Goal: Task Accomplishment & Management: Manage account settings

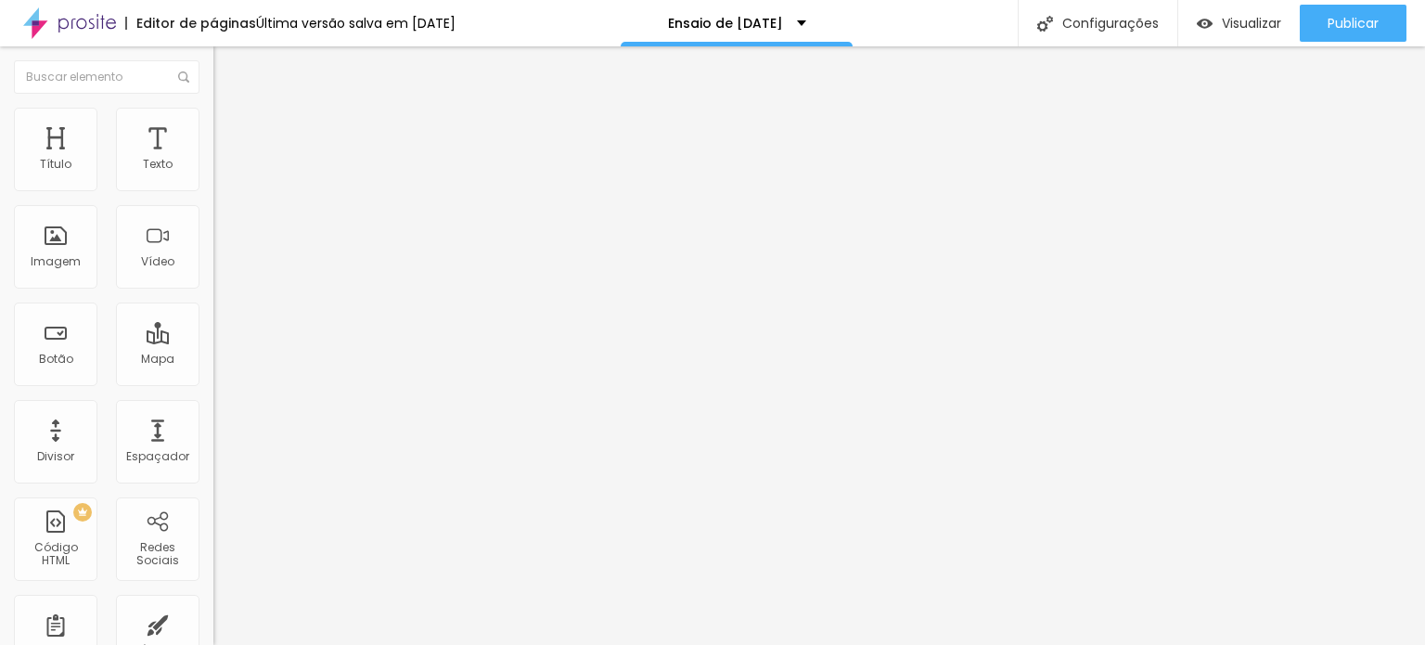
click at [213, 126] on img at bounding box center [221, 134] width 17 height 17
click at [213, 112] on img at bounding box center [221, 116] width 17 height 17
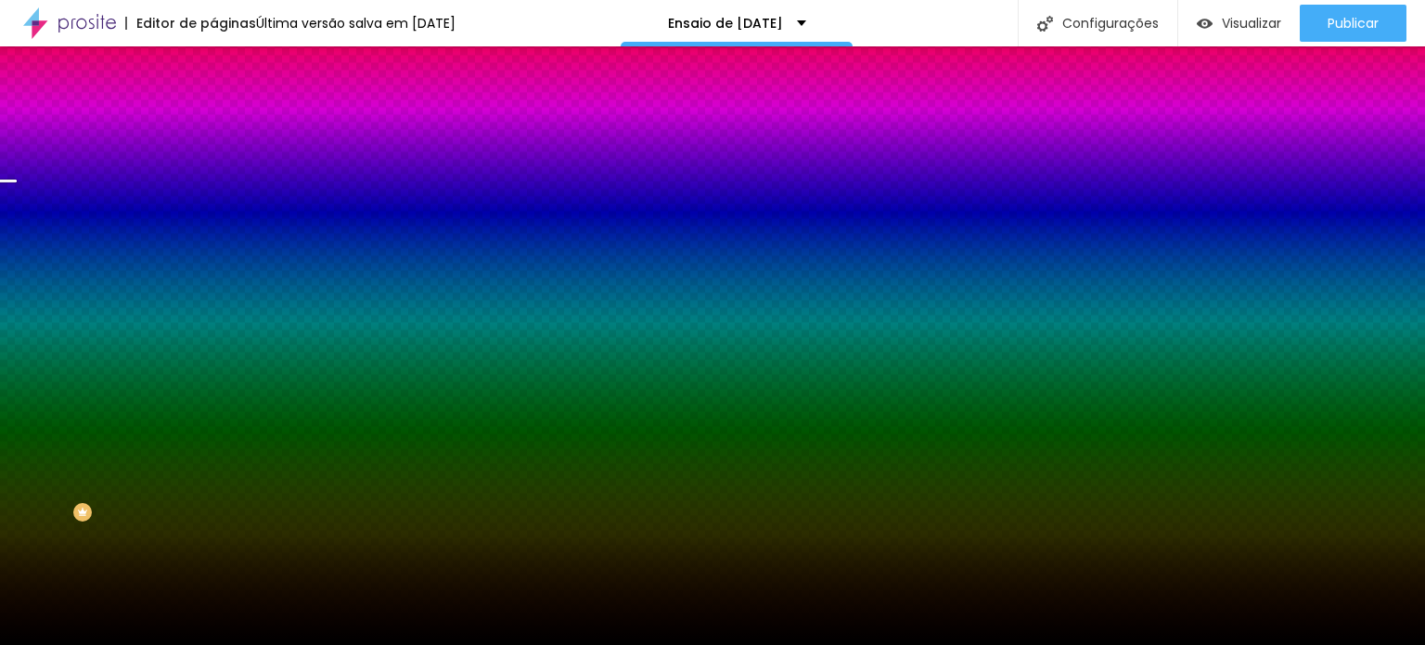
click at [213, 171] on span "Trocar imagem" at bounding box center [263, 163] width 101 height 16
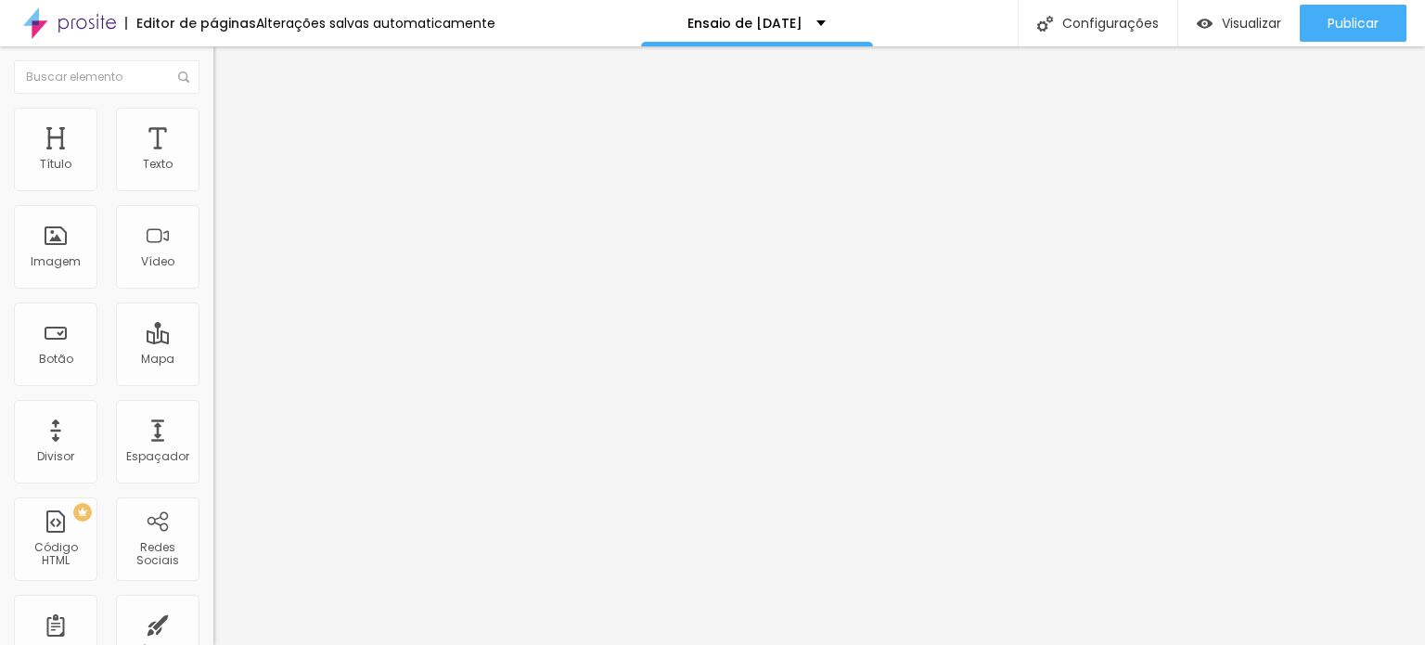
click at [213, 108] on img at bounding box center [221, 116] width 17 height 17
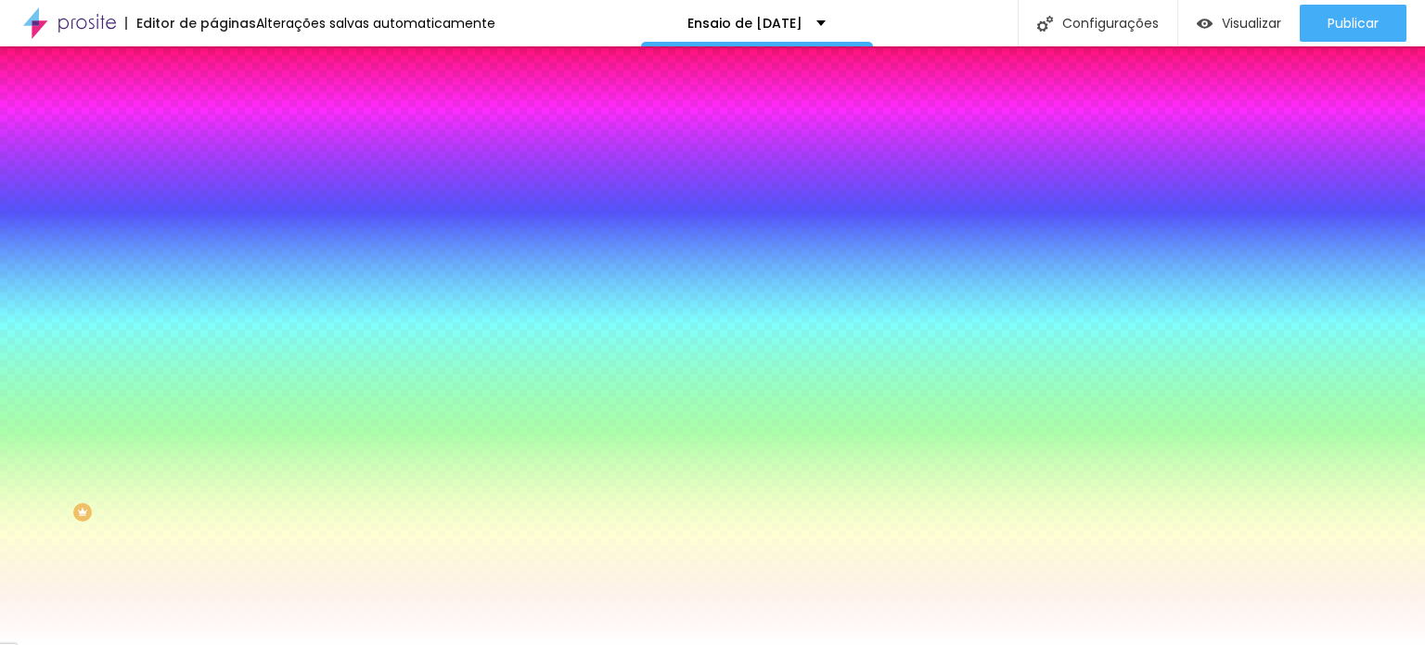
click at [224, 171] on font "Trocar imagem" at bounding box center [269, 163] width 90 height 16
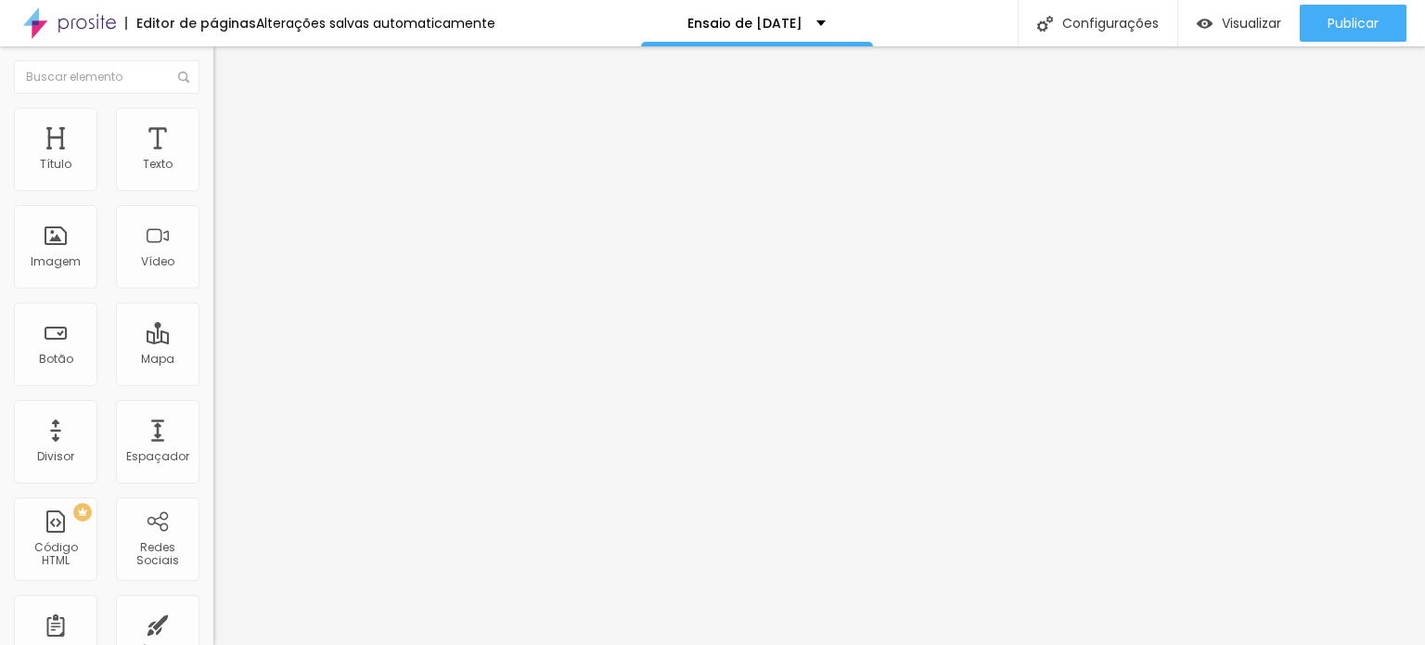
click at [213, 114] on img at bounding box center [221, 116] width 17 height 17
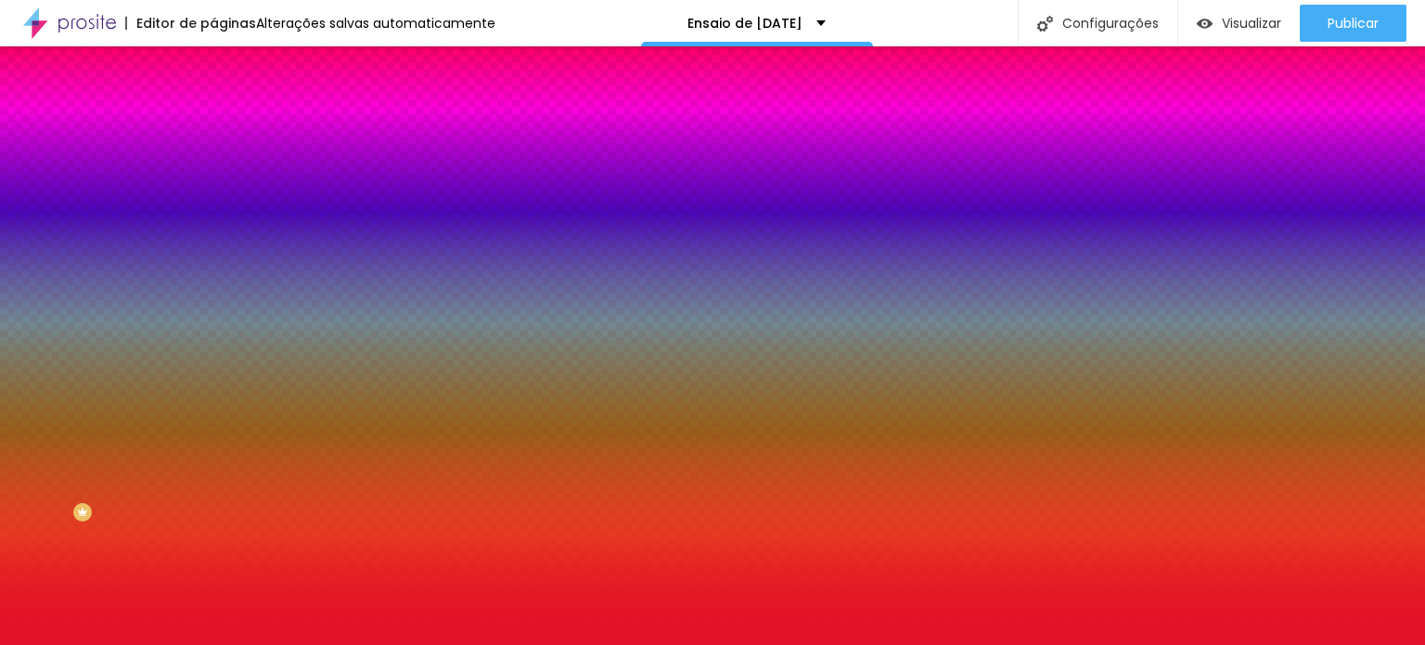
click at [213, 171] on span "Trocar imagem" at bounding box center [263, 163] width 101 height 16
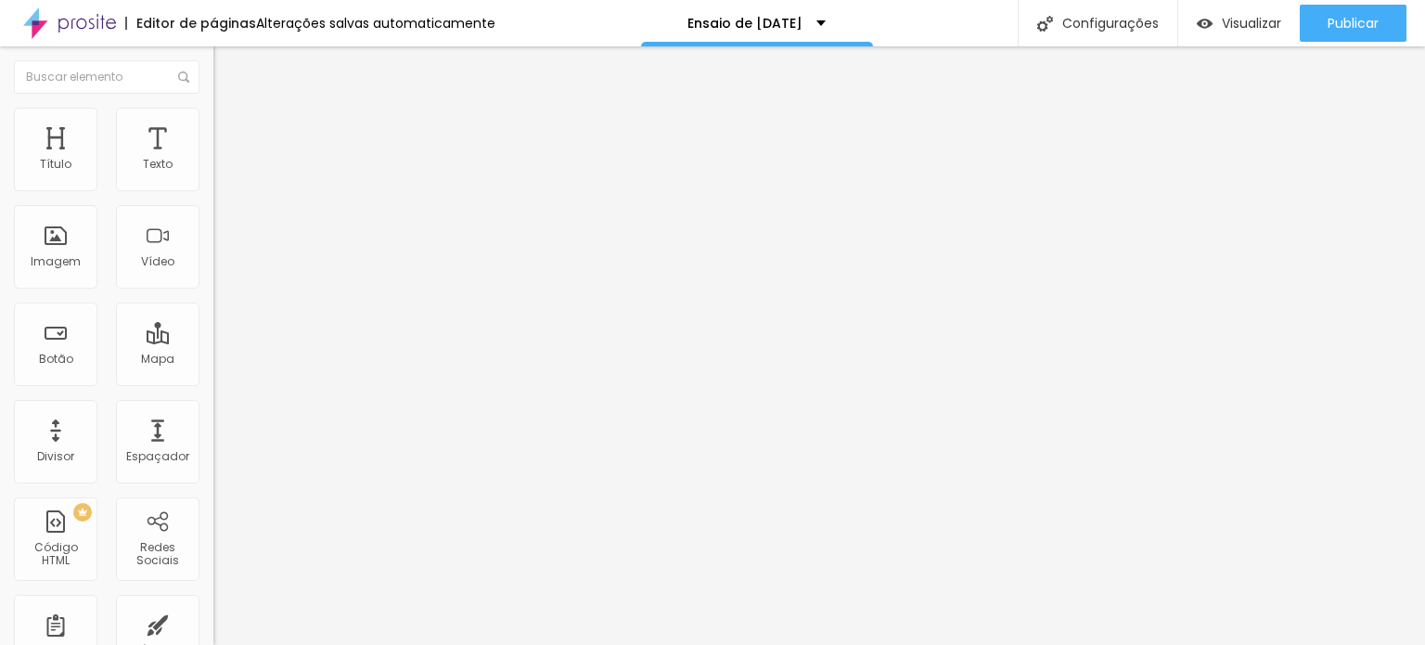
click at [213, 122] on li "Estilo" at bounding box center [319, 117] width 213 height 19
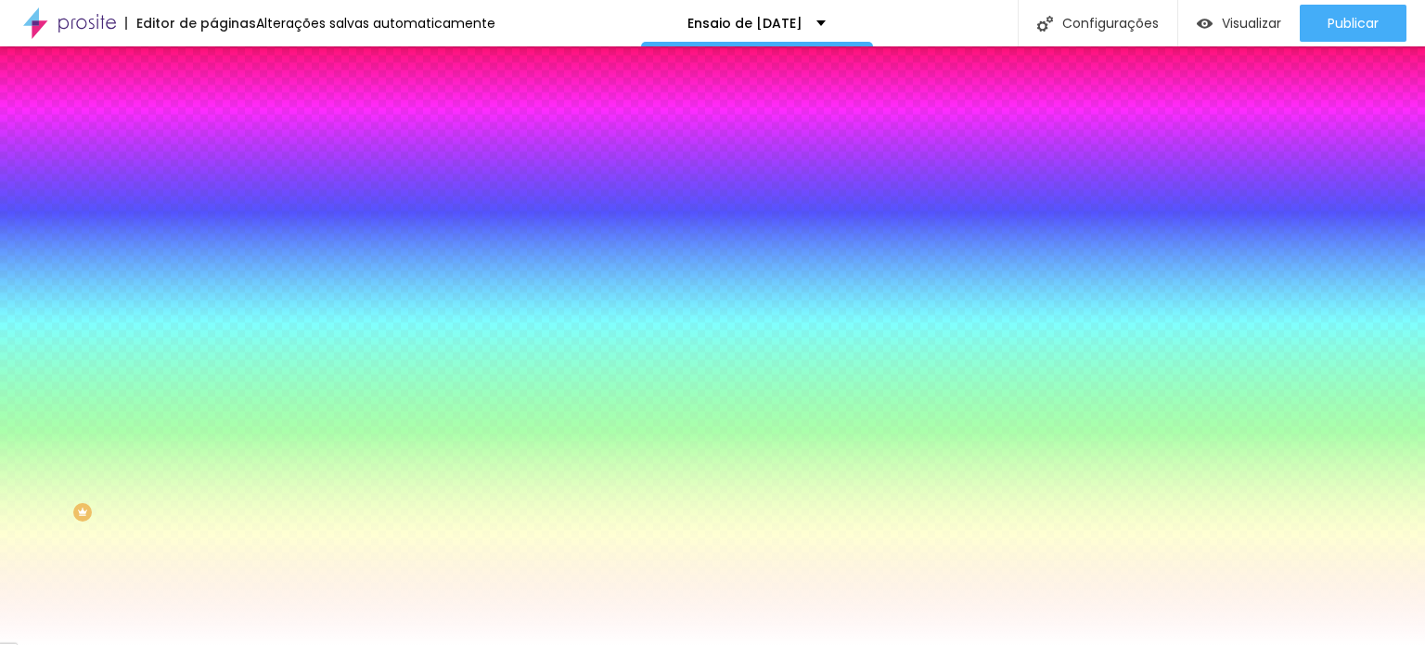
click at [224, 171] on font "Trocar imagem" at bounding box center [269, 163] width 90 height 16
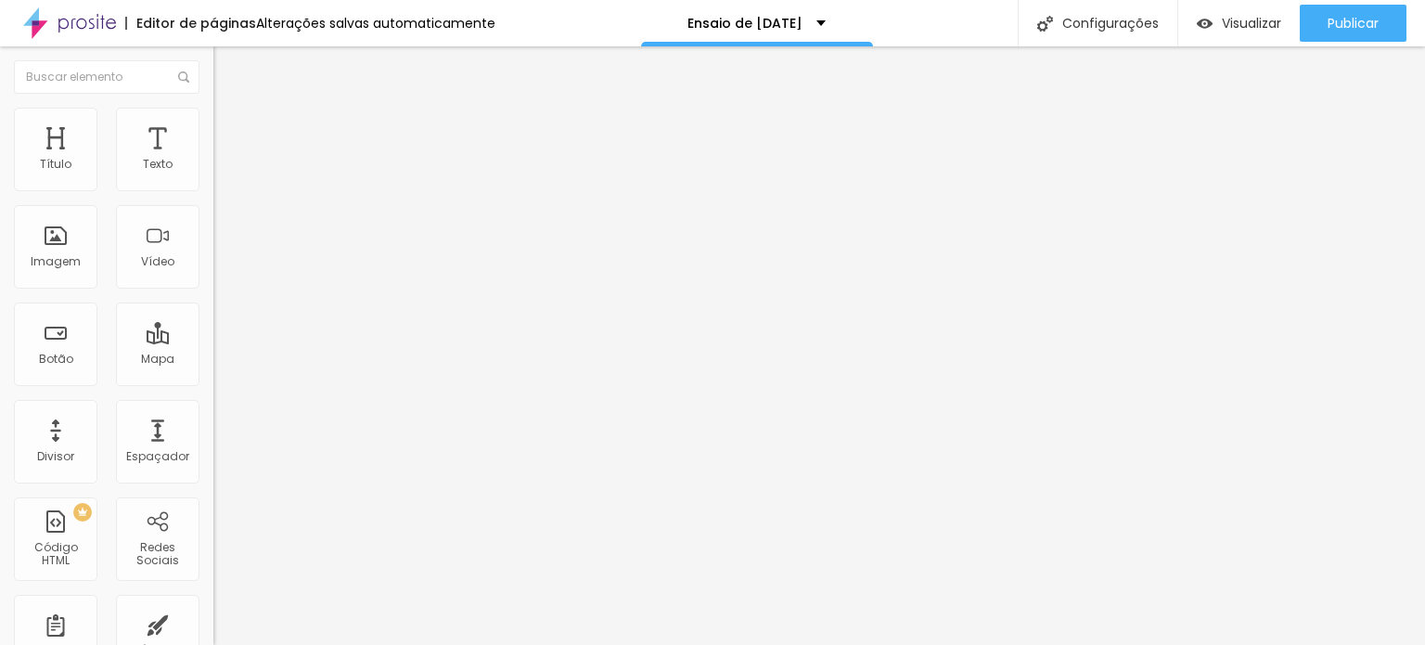
click at [213, 114] on img at bounding box center [221, 116] width 17 height 17
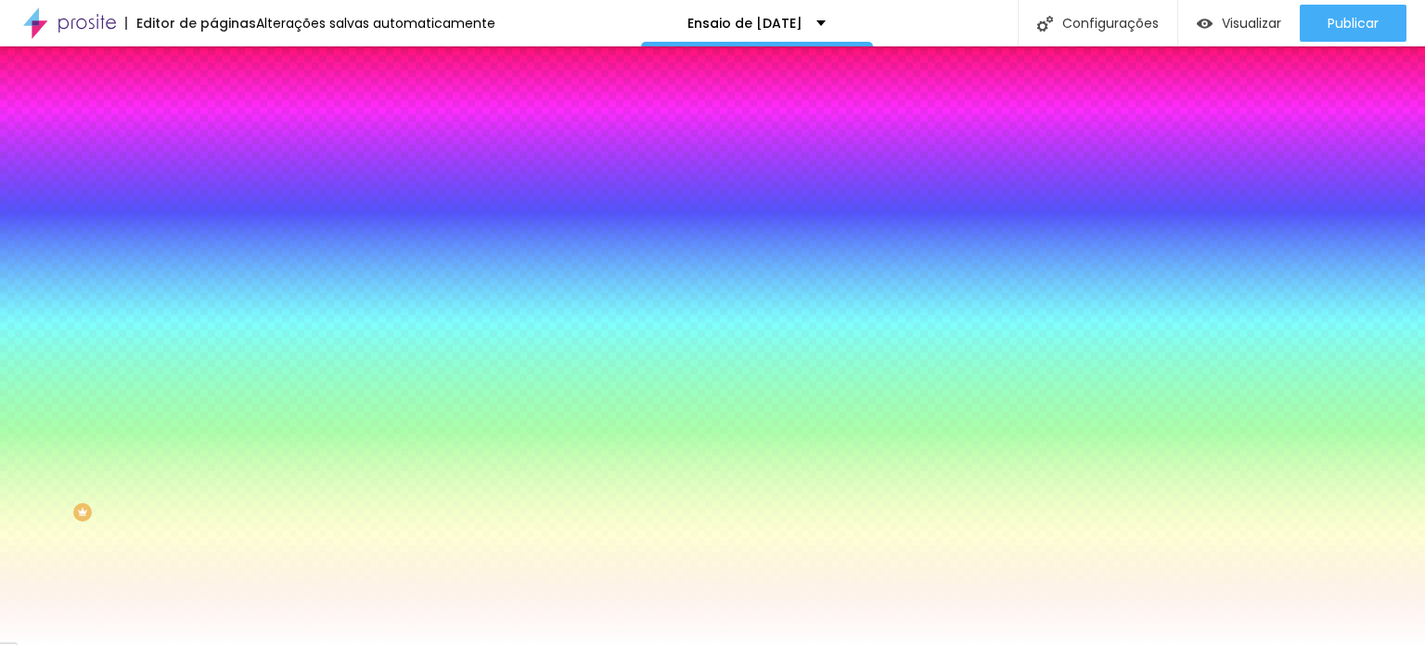
click at [224, 171] on font "Trocar imagem" at bounding box center [269, 163] width 90 height 16
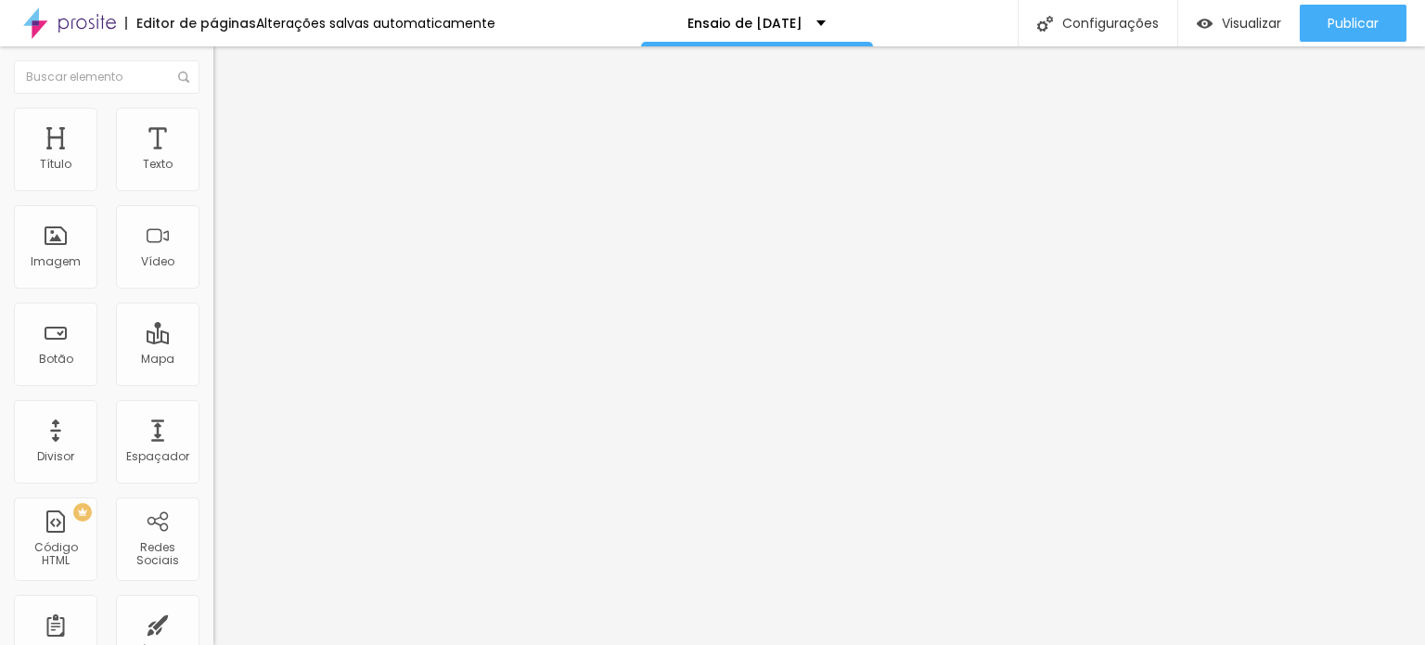
click at [213, 110] on img at bounding box center [221, 116] width 17 height 17
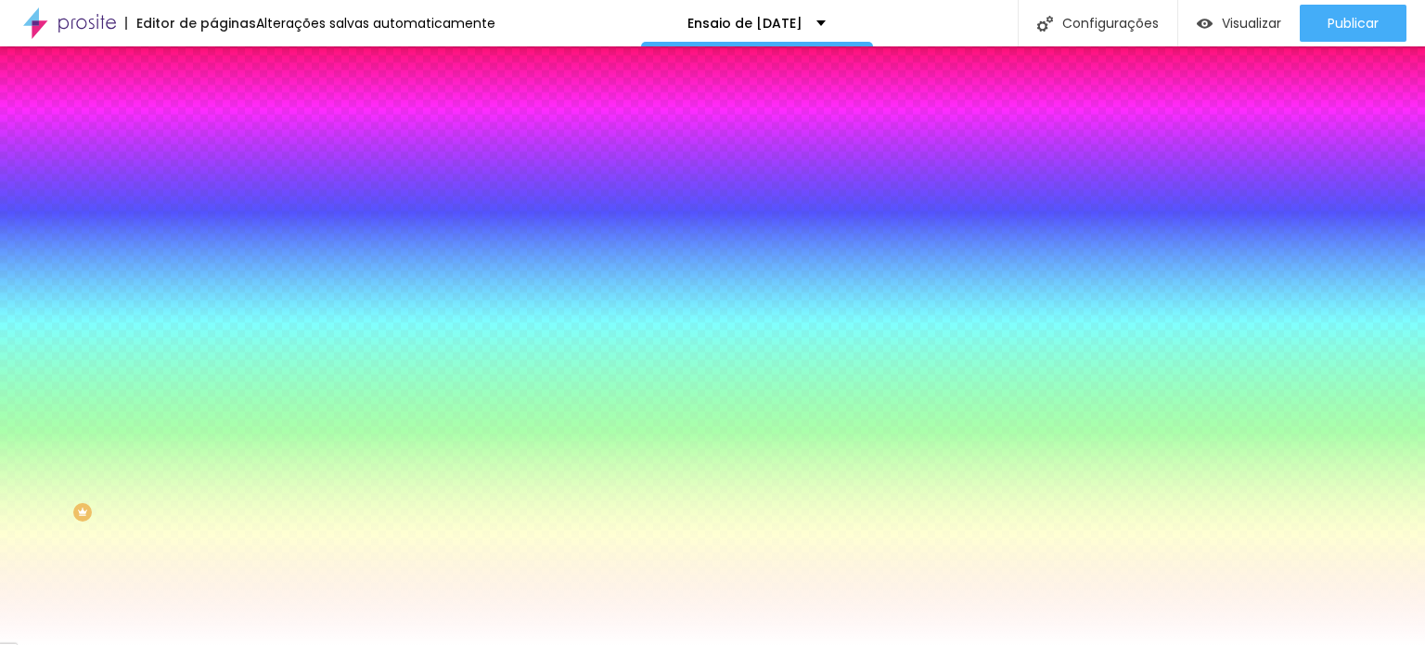
click at [213, 171] on span "Trocar imagem" at bounding box center [263, 163] width 101 height 16
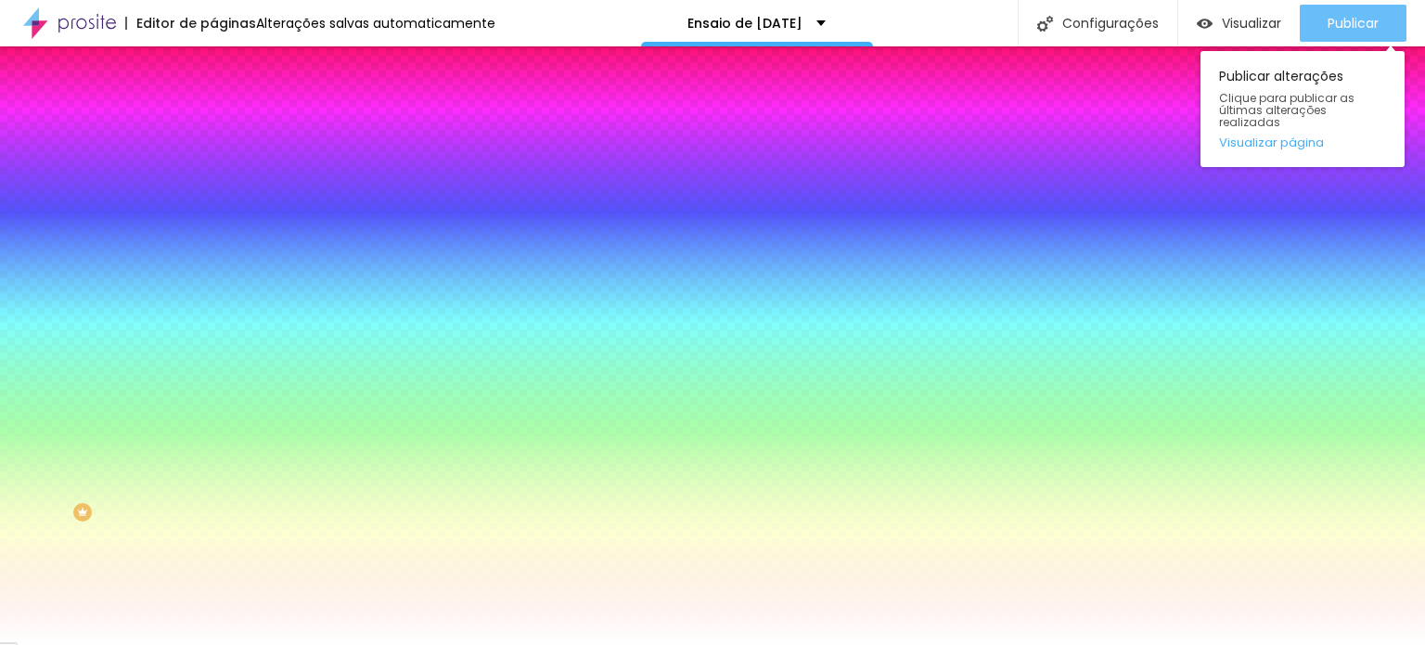
click at [1357, 19] on font "Publicar" at bounding box center [1353, 23] width 51 height 19
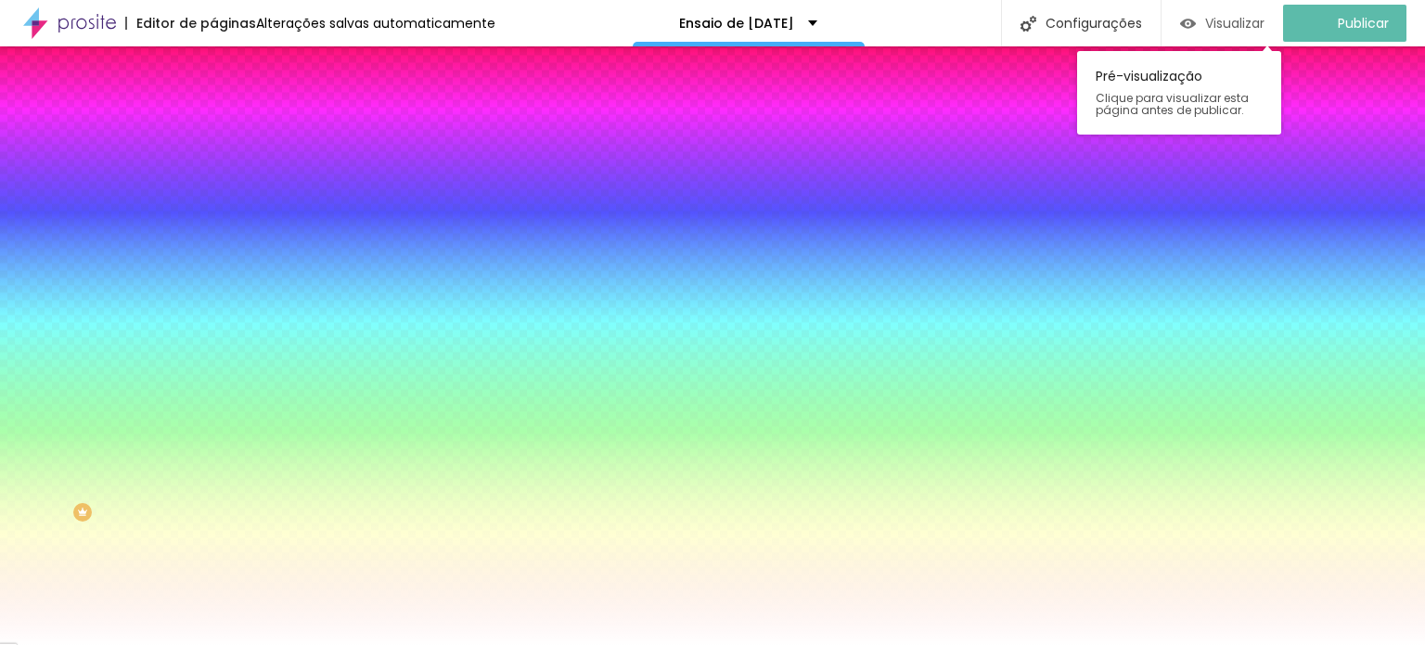
click at [1251, 20] on font "Visualizar" at bounding box center [1234, 23] width 59 height 19
